Goal: Task Accomplishment & Management: Use online tool/utility

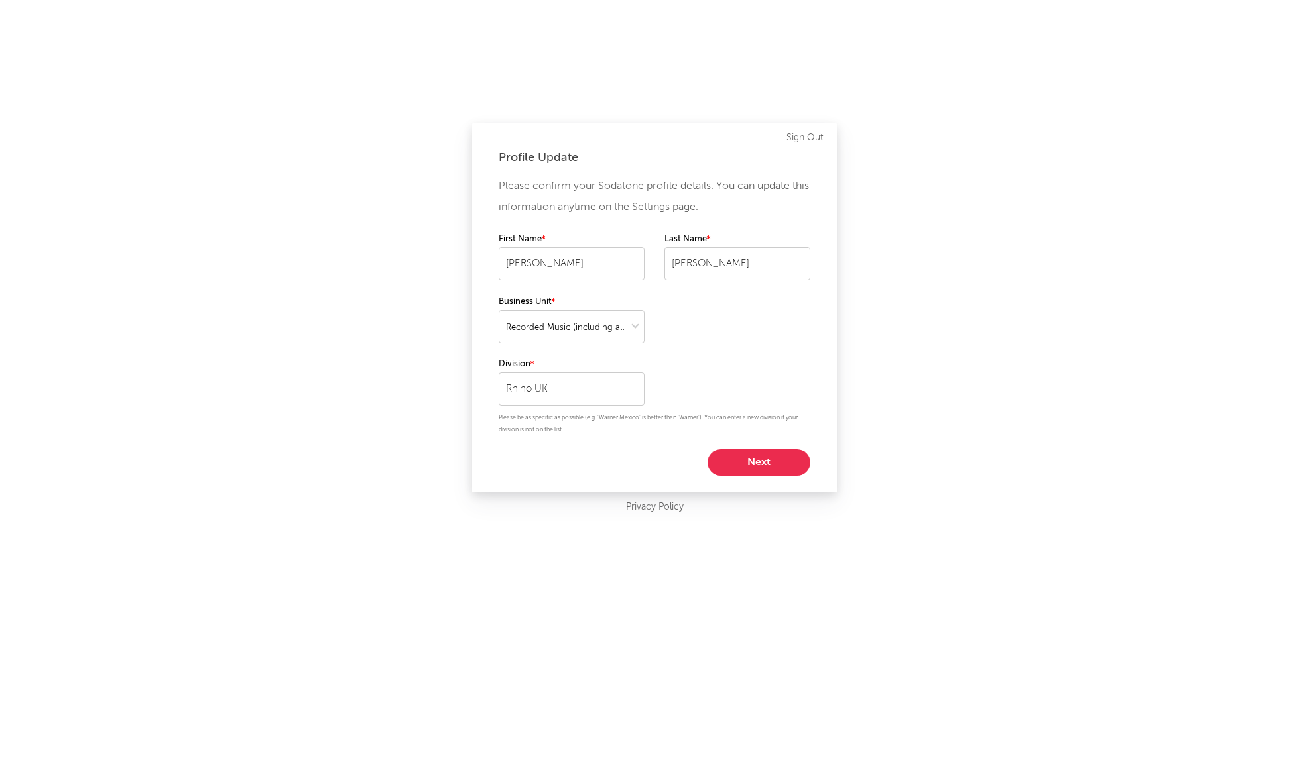
select select "recorded_music"
click at [770, 453] on button "Next" at bounding box center [758, 462] width 103 height 27
select select "marketing"
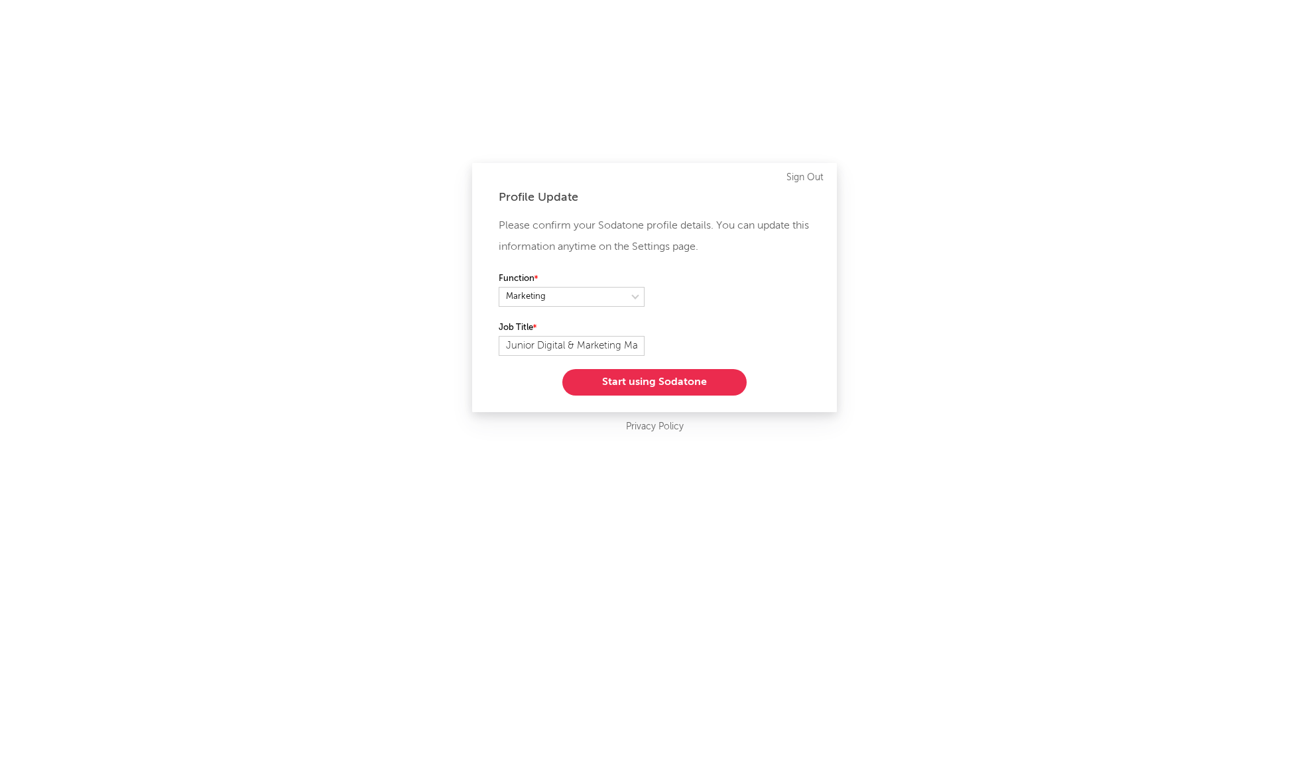
click at [686, 381] on button "Start using Sodatone" at bounding box center [654, 382] width 184 height 27
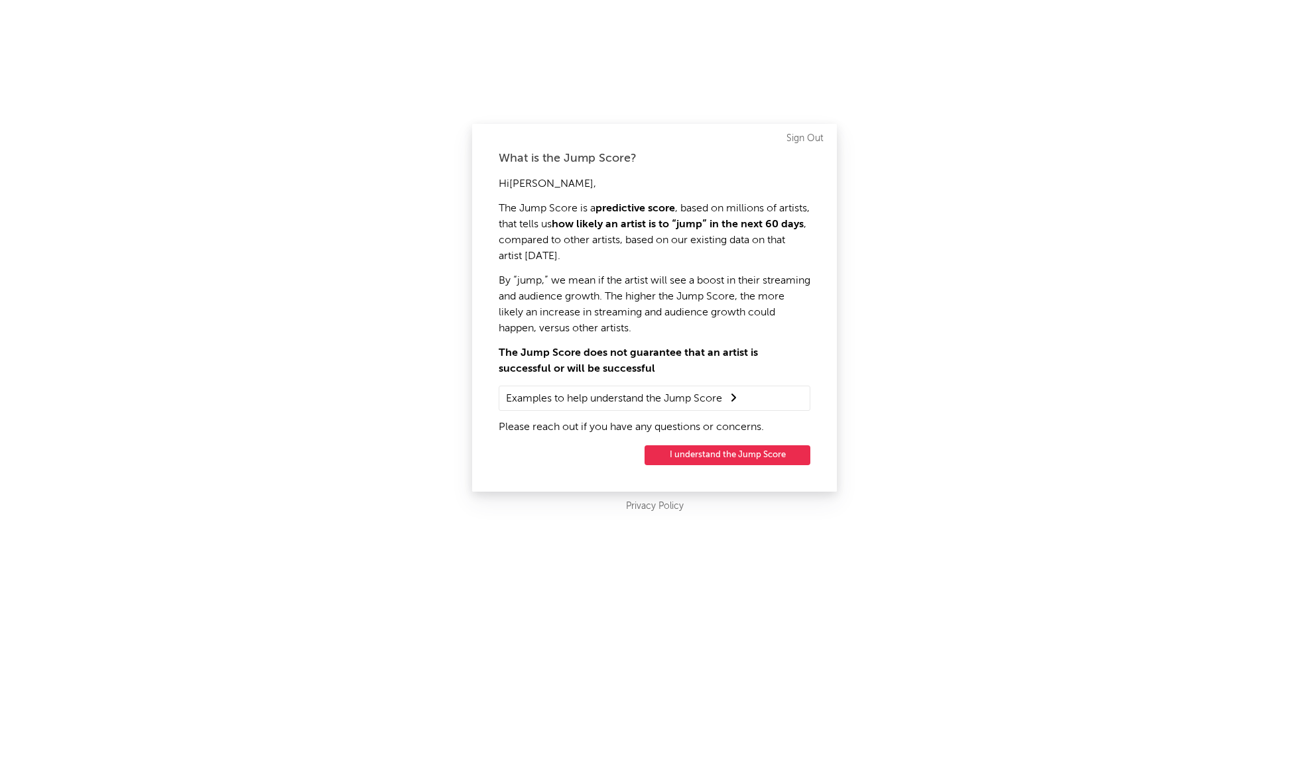
click at [725, 455] on button "I understand the Jump Score" at bounding box center [727, 455] width 166 height 20
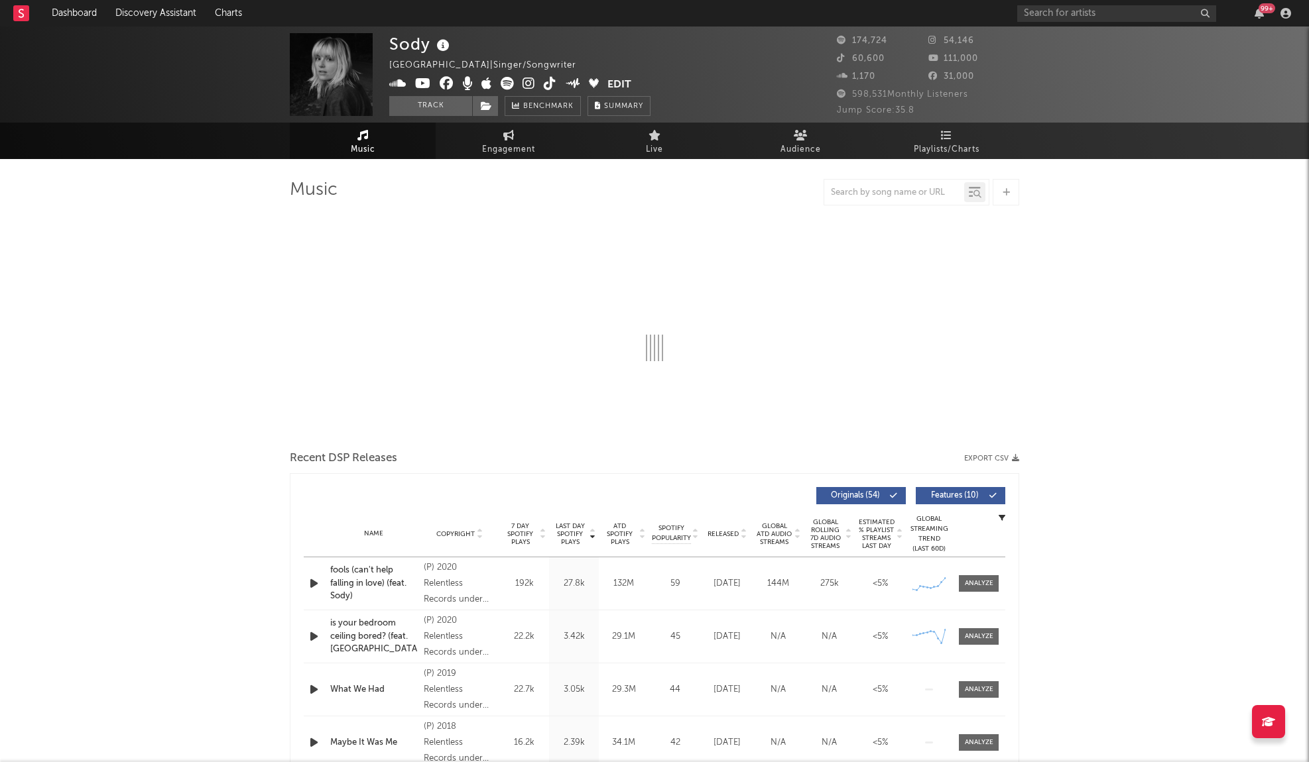
select select "6m"
